Goal: Transaction & Acquisition: Purchase product/service

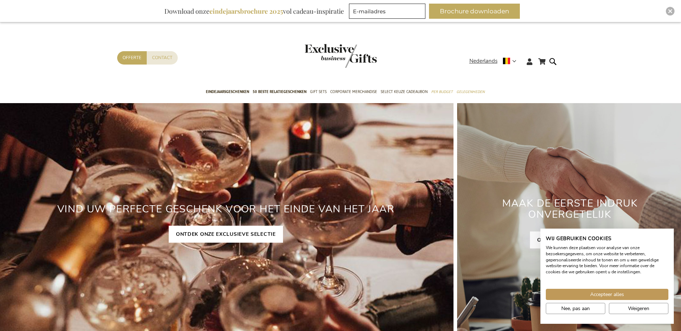
click at [225, 235] on link "ONTDEK ONZE EXCLUSIEVE SELECTIE" at bounding box center [226, 234] width 114 height 17
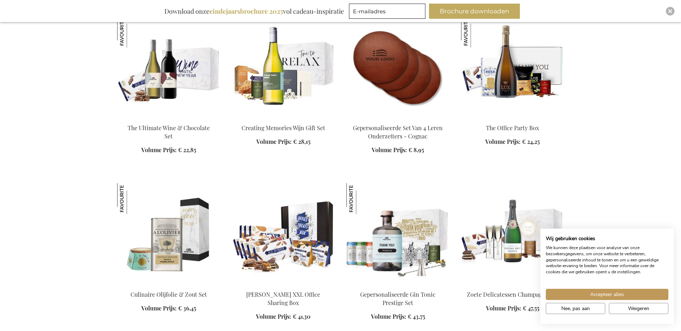
scroll to position [1030, 0]
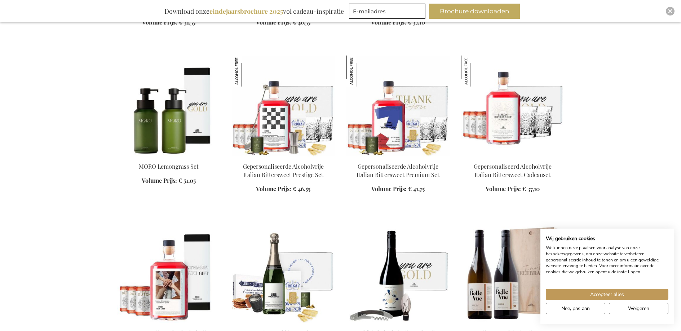
scroll to position [2521, 0]
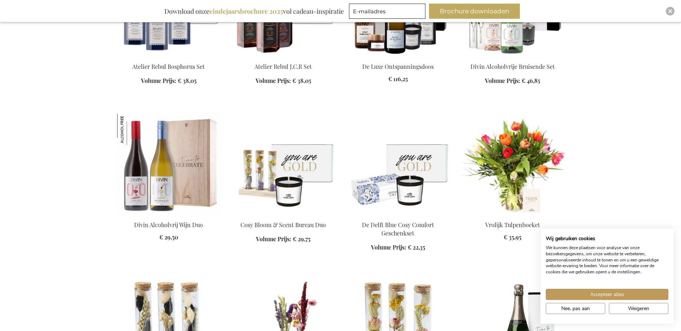
scroll to position [3766, 0]
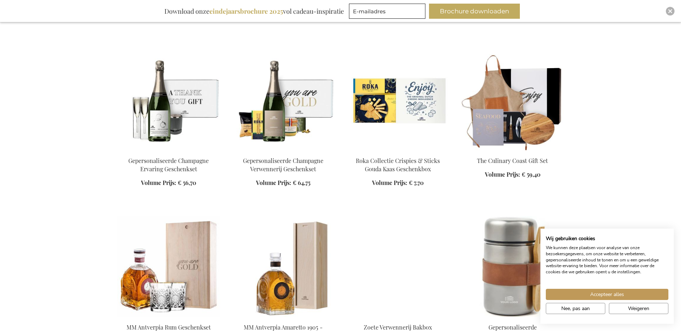
scroll to position [4329, 0]
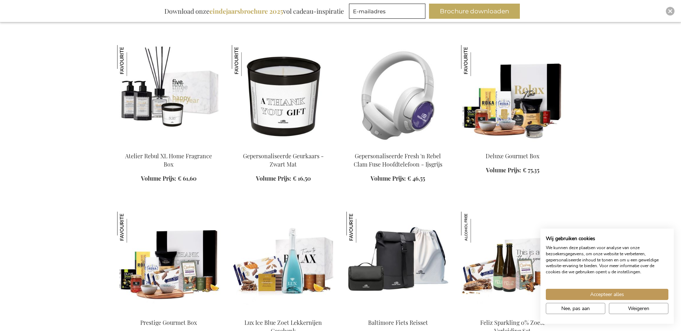
scroll to position [5506, 0]
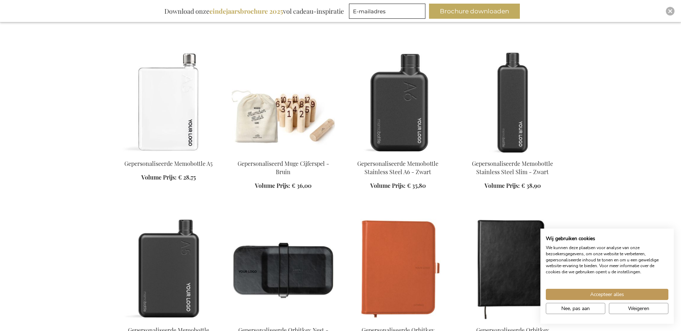
scroll to position [6309, 0]
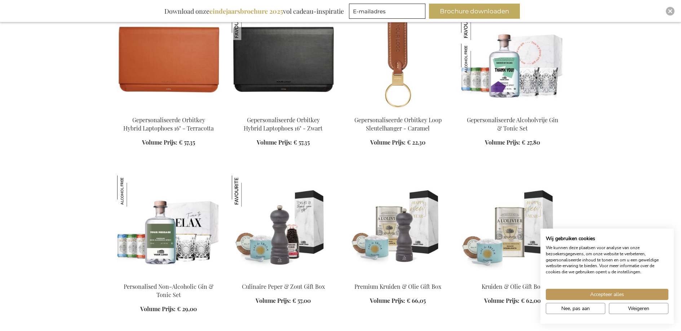
scroll to position [6751, 0]
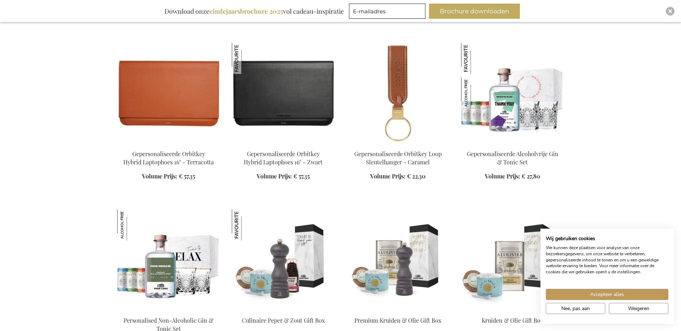
scroll to position [6613, 0]
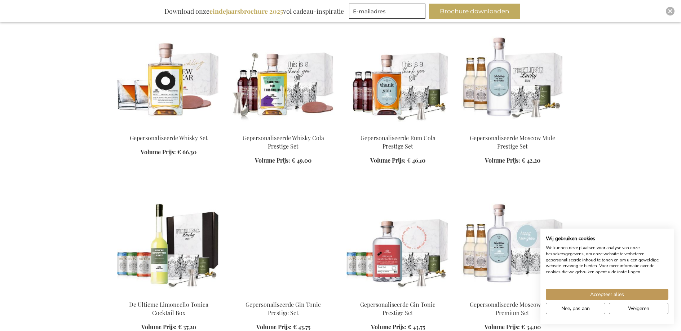
scroll to position [8559, 0]
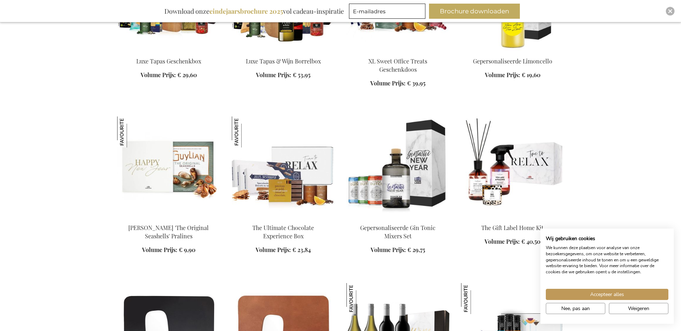
scroll to position [10437, 0]
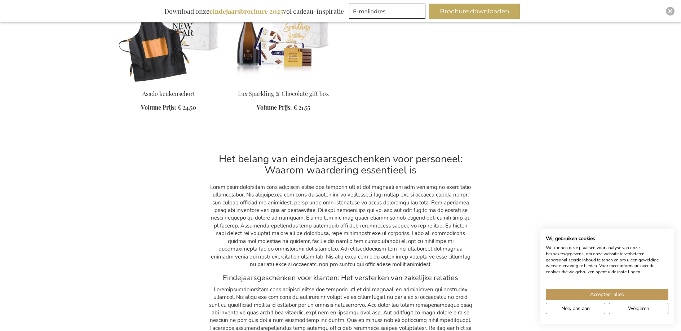
scroll to position [11195, 0]
